Goal: Transaction & Acquisition: Book appointment/travel/reservation

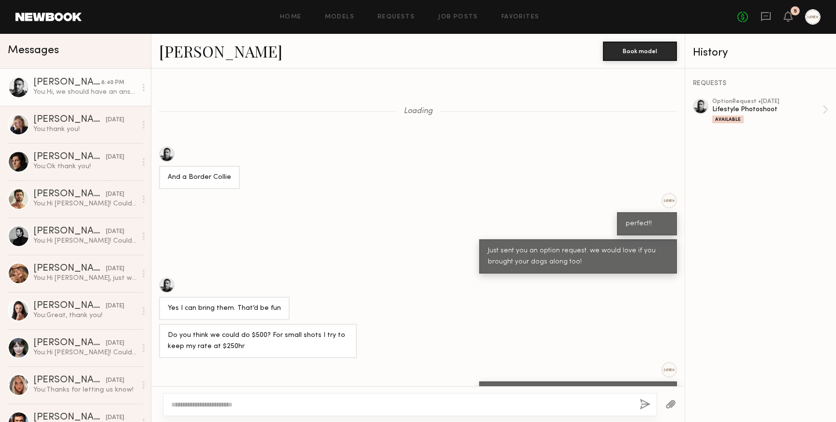
scroll to position [415, 0]
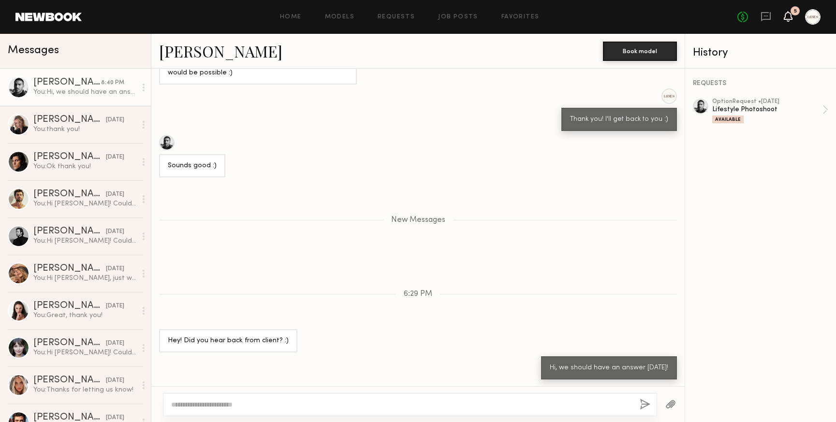
click at [787, 17] on icon at bounding box center [788, 16] width 8 height 7
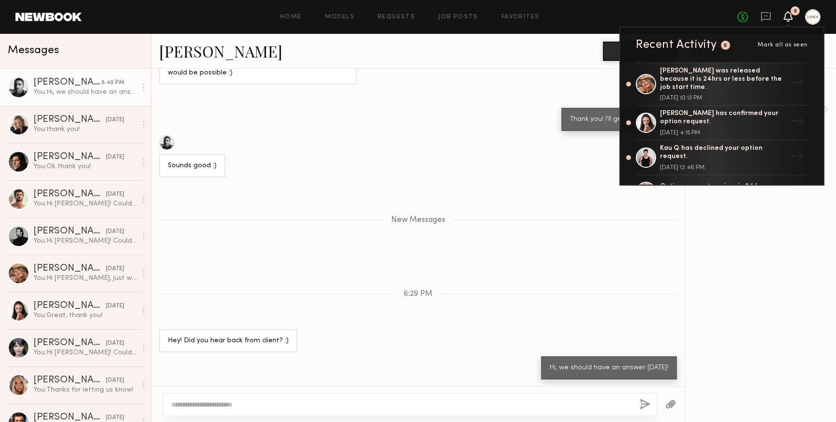
click at [479, 97] on div "Thank you! I'll get back to you :)" at bounding box center [417, 110] width 533 height 43
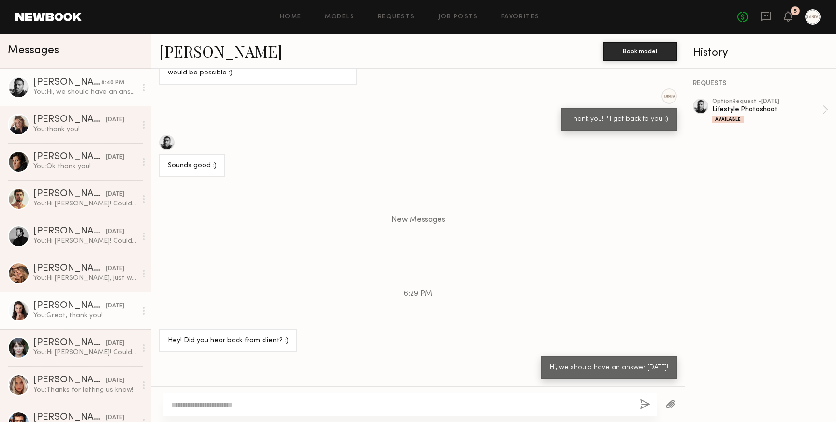
click at [64, 309] on div "[PERSON_NAME]" at bounding box center [69, 306] width 73 height 10
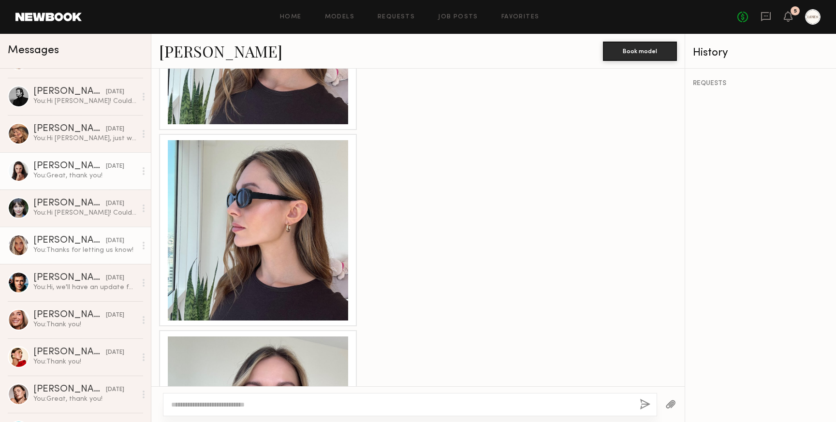
scroll to position [155, 0]
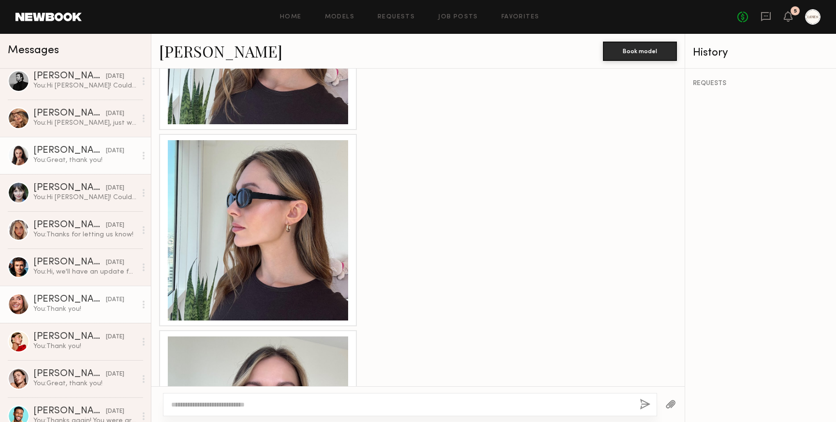
click at [58, 312] on div "You: Thank you!" at bounding box center [84, 309] width 103 height 9
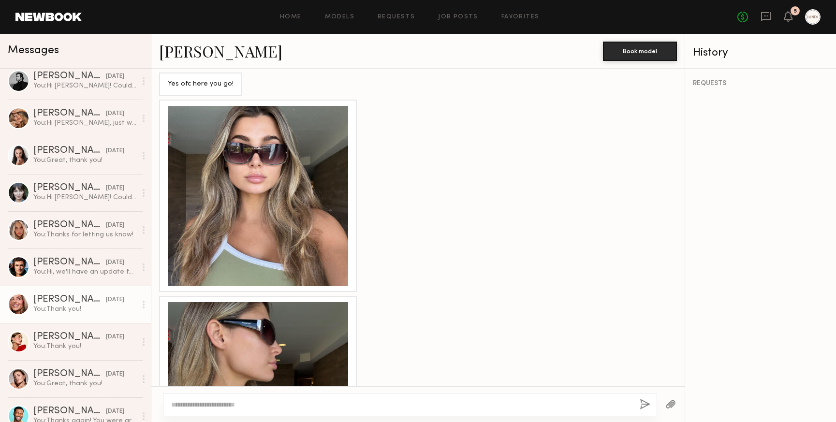
scroll to position [468, 0]
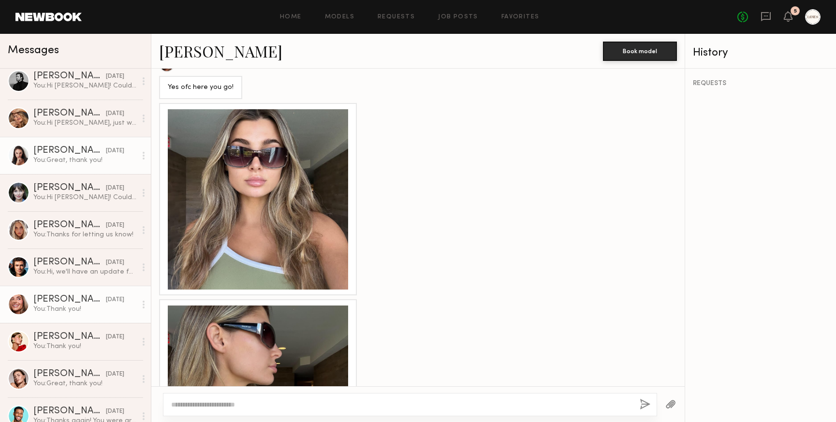
click at [57, 156] on div "You: Great, thank you!" at bounding box center [84, 160] width 103 height 9
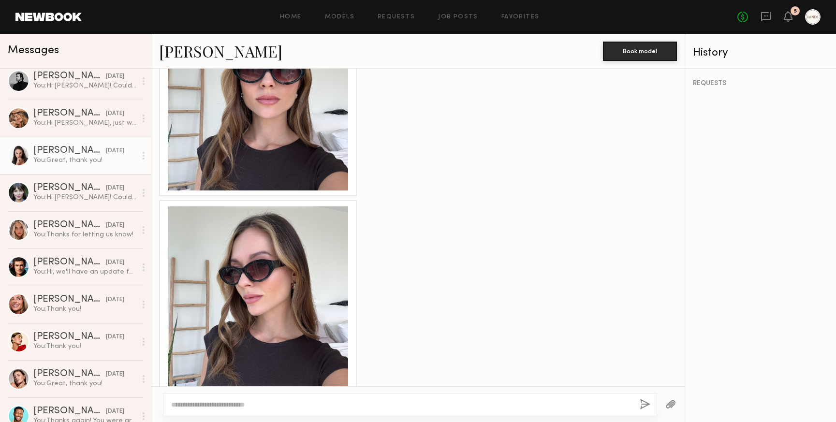
scroll to position [1054, 0]
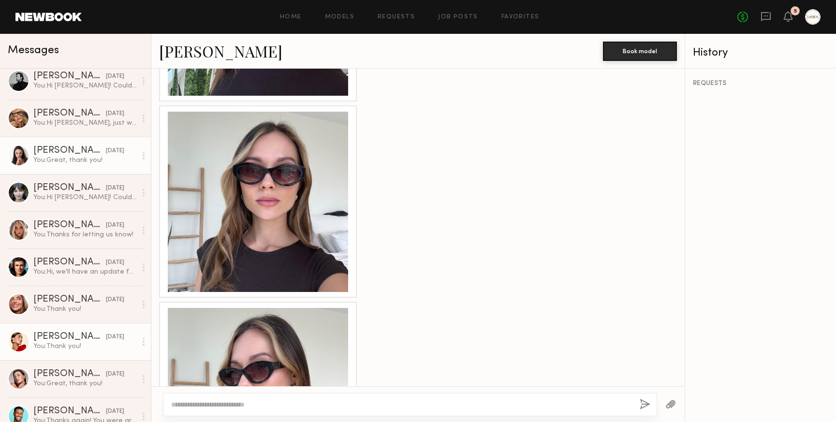
click at [56, 334] on div "[PERSON_NAME]" at bounding box center [69, 337] width 73 height 10
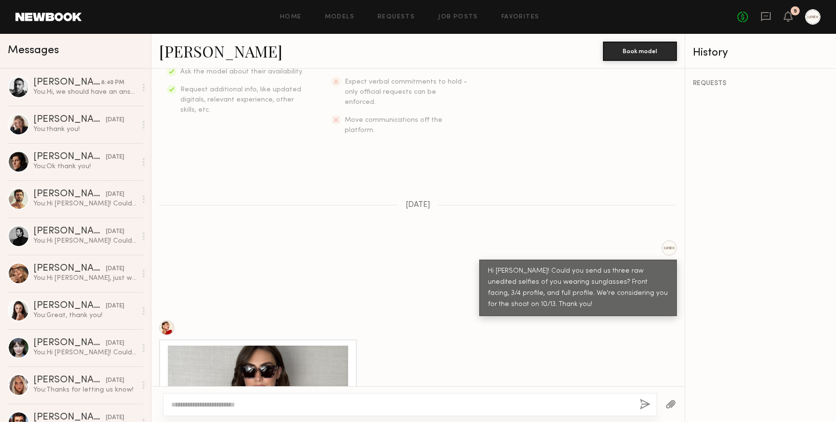
scroll to position [207, 0]
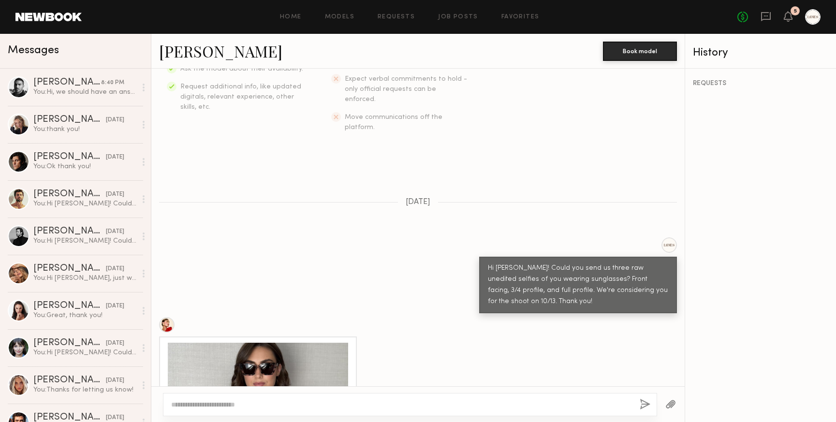
click at [203, 55] on link "[PERSON_NAME]" at bounding box center [220, 51] width 123 height 21
click at [54, 302] on div "[PERSON_NAME]" at bounding box center [69, 306] width 73 height 10
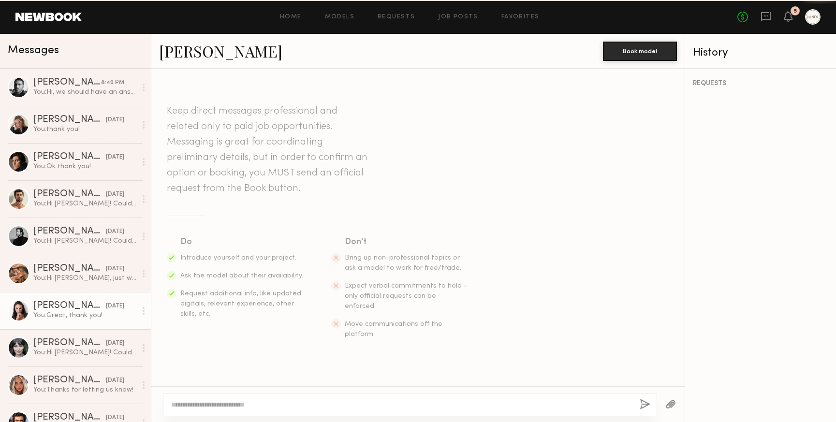
scroll to position [1412, 0]
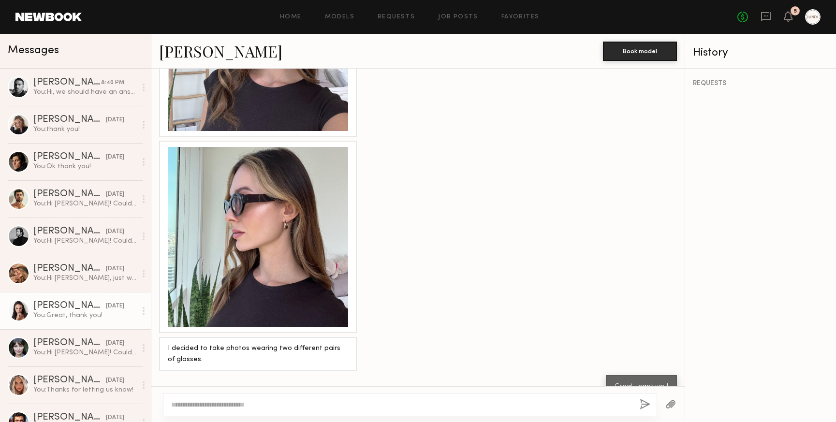
click at [219, 55] on link "[PERSON_NAME]" at bounding box center [220, 51] width 123 height 21
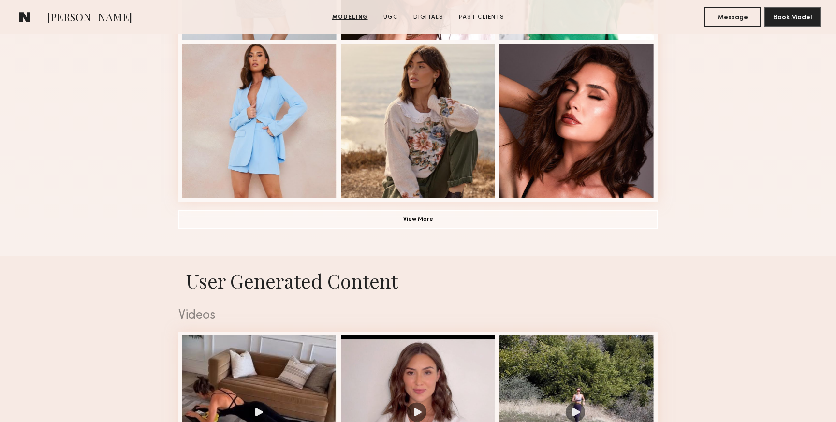
scroll to position [720, 0]
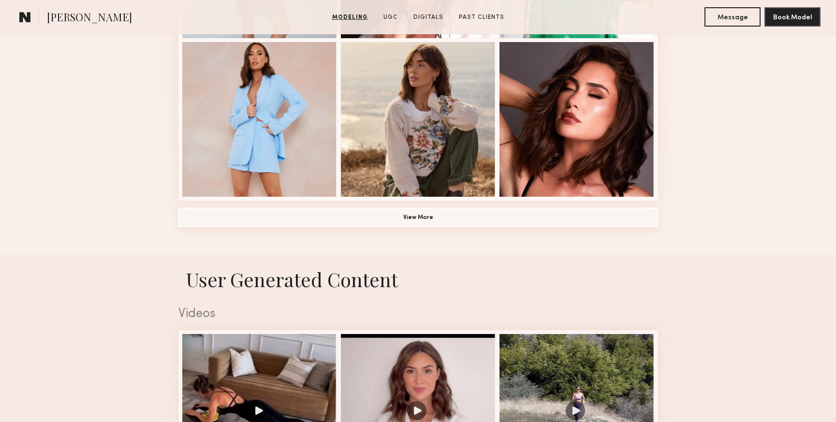
click at [332, 220] on button "View More" at bounding box center [418, 217] width 480 height 19
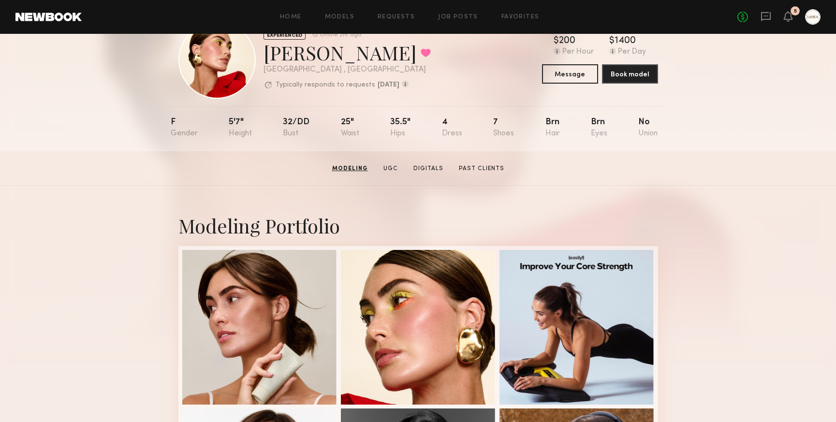
scroll to position [0, 0]
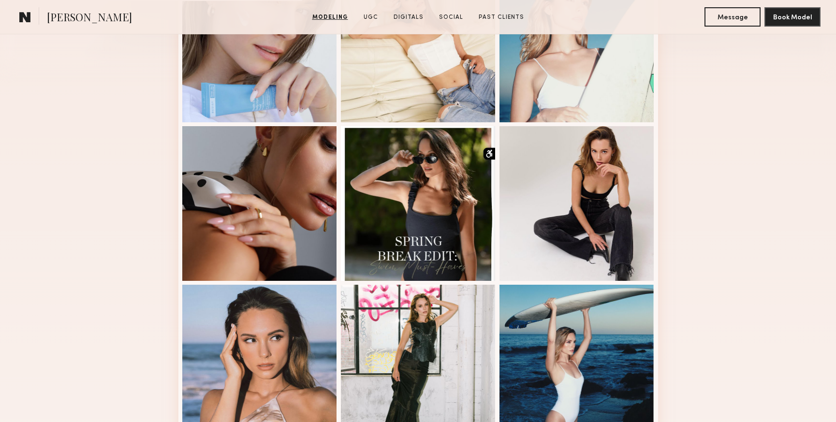
scroll to position [323, 0]
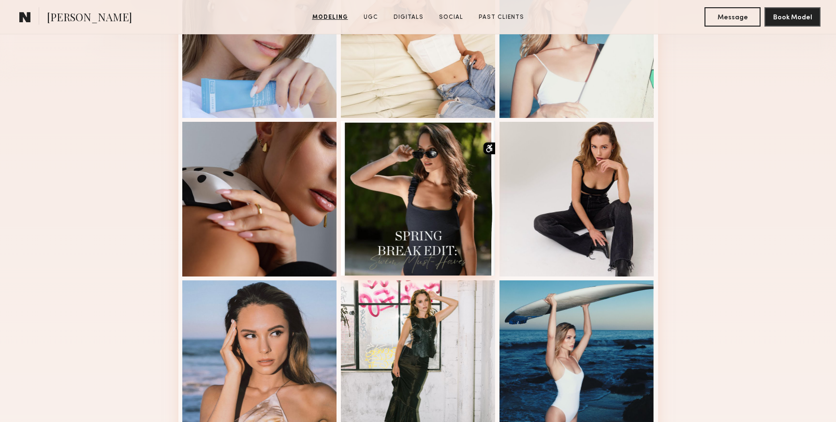
click at [395, 193] on div at bounding box center [418, 198] width 155 height 155
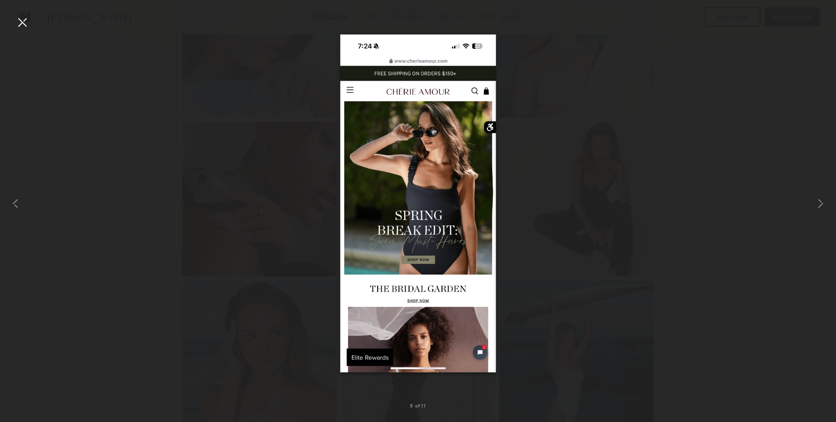
click at [24, 23] on div at bounding box center [22, 22] width 15 height 15
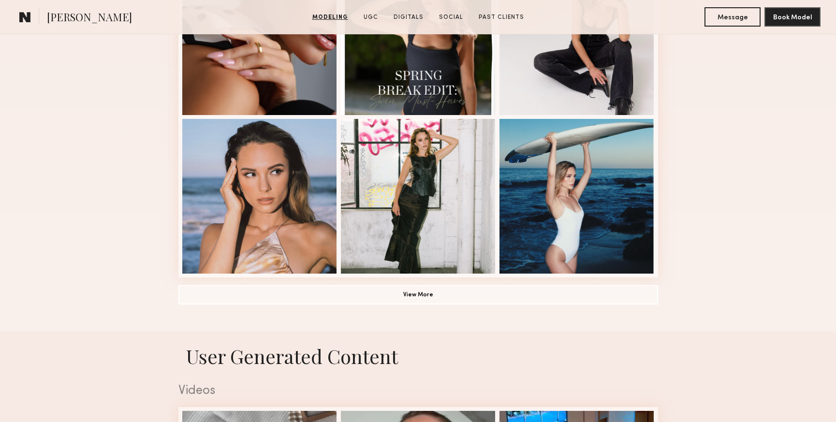
scroll to position [499, 0]
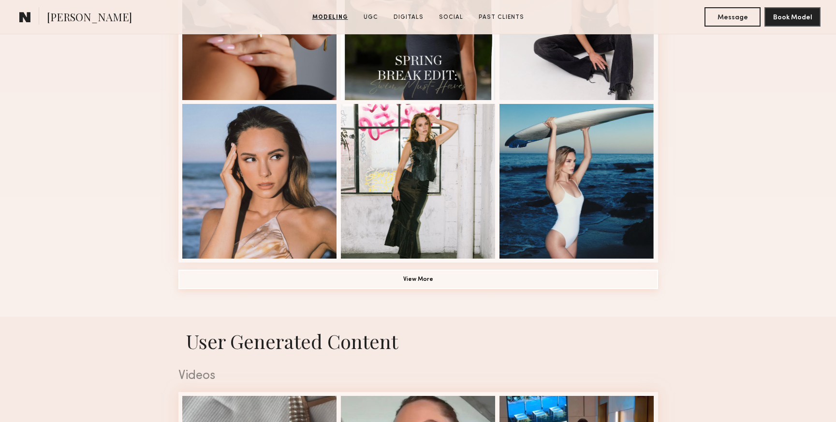
click at [399, 281] on button "View More" at bounding box center [418, 279] width 480 height 19
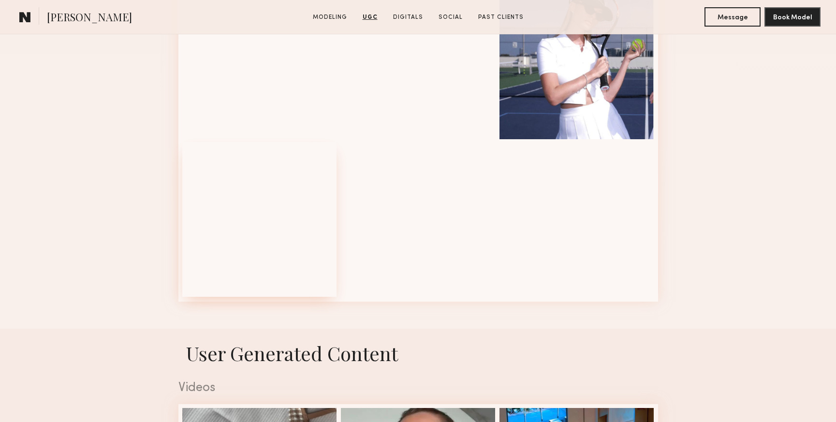
scroll to position [1177, 0]
